Goal: Task Accomplishment & Management: Use online tool/utility

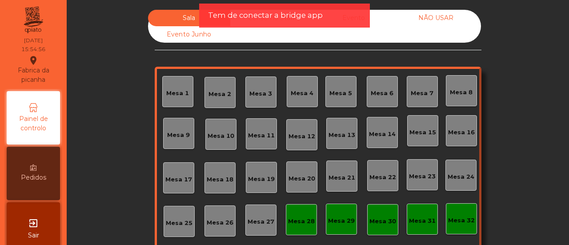
scroll to position [84, 0]
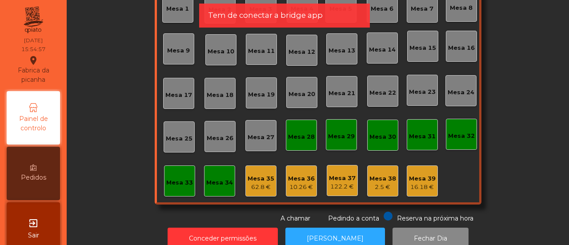
click at [382, 179] on div "Mesa 38" at bounding box center [382, 178] width 27 height 9
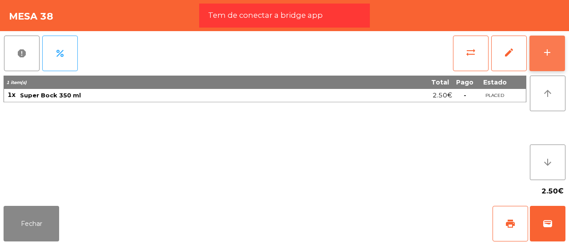
click at [550, 44] on button "add" at bounding box center [547, 54] width 36 height 36
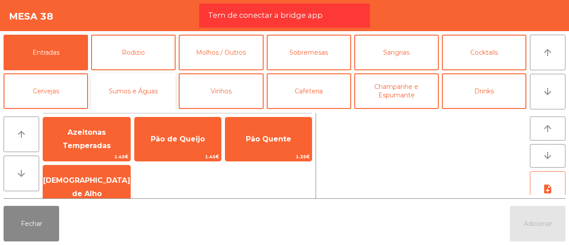
click at [131, 95] on button "Sumos e Águas" at bounding box center [133, 91] width 84 height 36
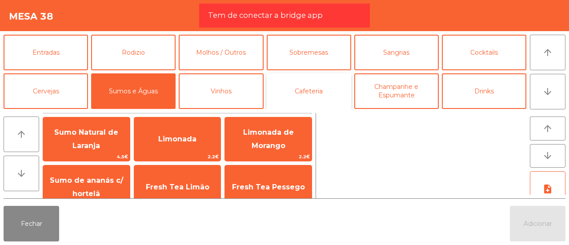
click at [294, 96] on button "Cafeteria" at bounding box center [309, 91] width 84 height 36
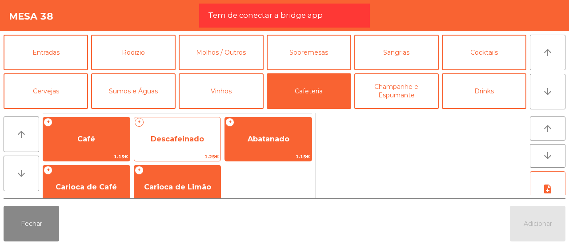
click at [173, 135] on span "Descafeinado" at bounding box center [177, 139] width 53 height 8
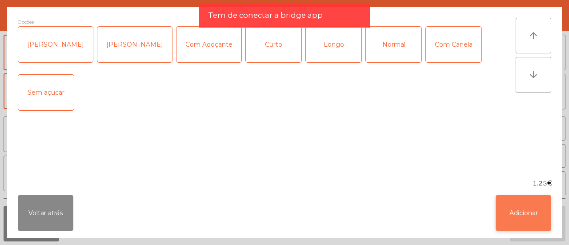
click at [527, 215] on button "Adicionar" at bounding box center [523, 213] width 56 height 36
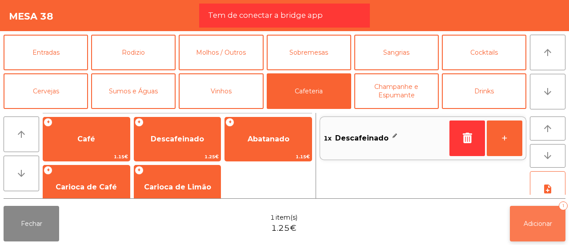
click at [527, 215] on button "Adicionar 1" at bounding box center [538, 224] width 56 height 36
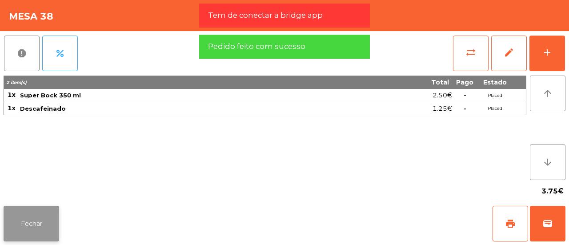
click at [12, 225] on button "Fechar" at bounding box center [32, 224] width 56 height 36
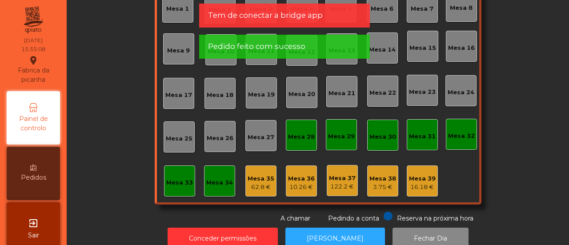
click at [188, 89] on div "Mesa 17" at bounding box center [178, 93] width 31 height 31
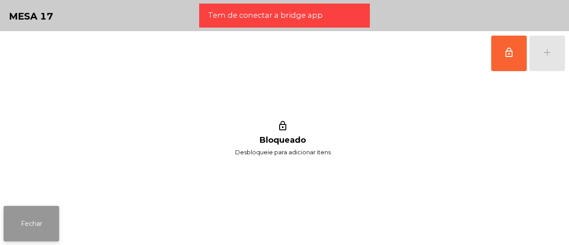
click at [34, 219] on button "Fechar" at bounding box center [32, 224] width 56 height 36
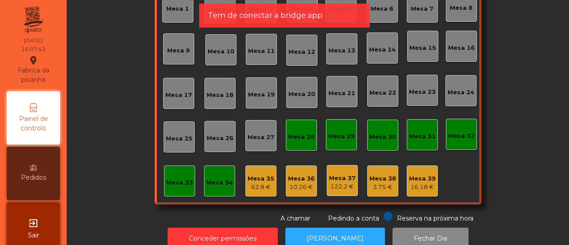
click at [113, 51] on div "Sala Consumo Staff Evento NÃO USAR Evento Junho Mesa 1 Mesa 2 [GEOGRAPHIC_DATA]…" at bounding box center [318, 74] width 478 height 298
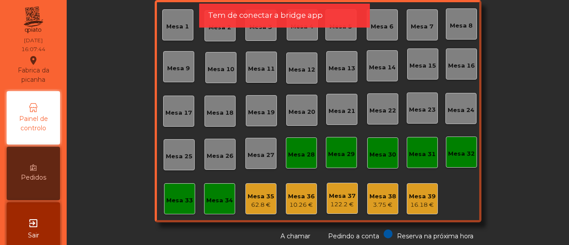
scroll to position [0, 0]
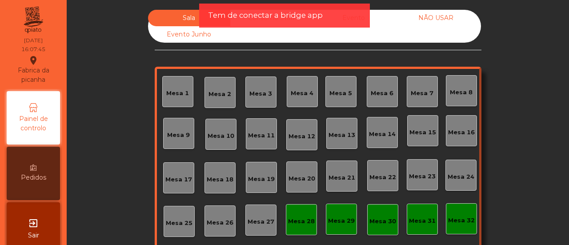
click at [238, 5] on div "Tem de conectar a bridge app" at bounding box center [284, 16] width 171 height 24
click at [247, 17] on span "Tem de conectar a bridge app" at bounding box center [265, 15] width 115 height 11
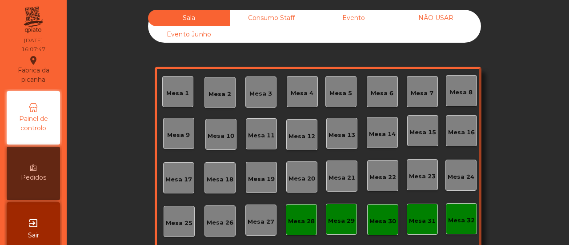
click at [248, 19] on div "Consumo Staff" at bounding box center [271, 18] width 82 height 16
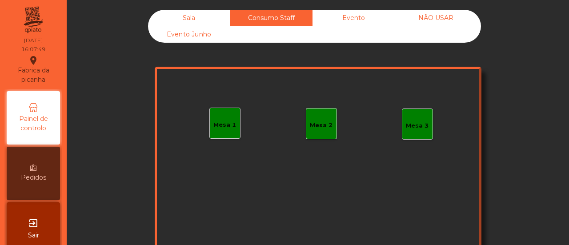
click at [192, 12] on div "Sala" at bounding box center [189, 18] width 82 height 16
